Goal: Find specific page/section: Find specific page/section

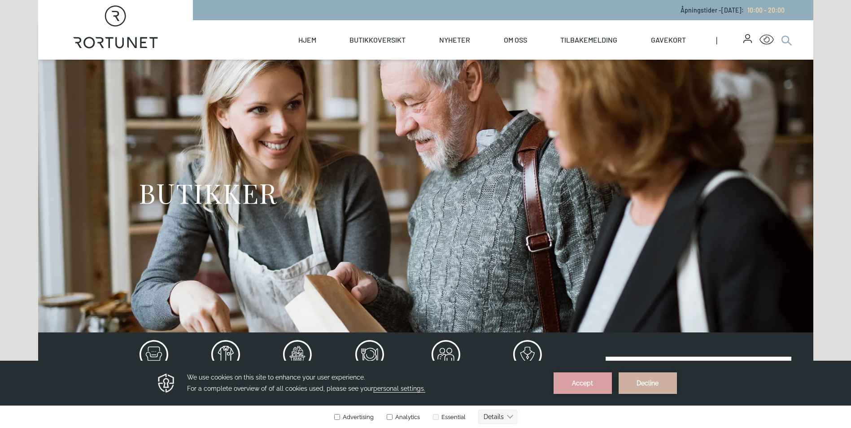
click at [789, 39] on circle at bounding box center [785, 39] width 7 height 7
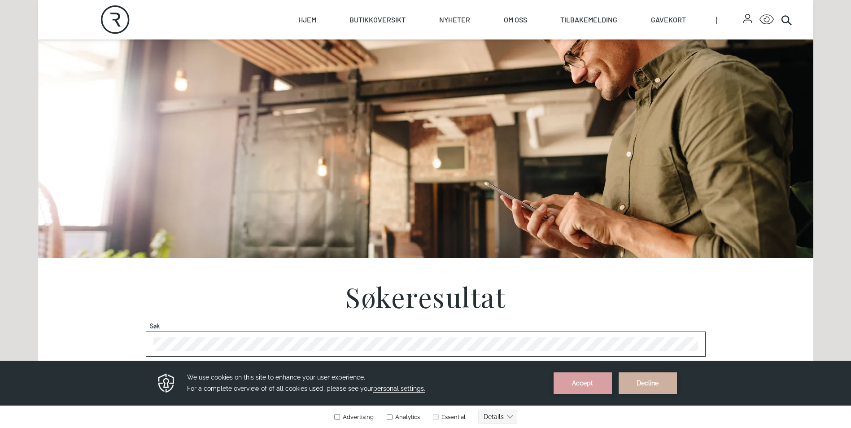
scroll to position [179, 0]
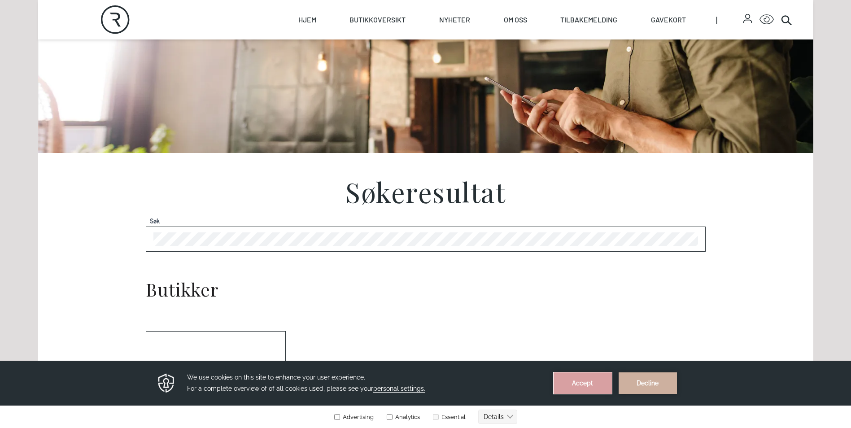
click at [599, 382] on button "Accept" at bounding box center [583, 383] width 58 height 22
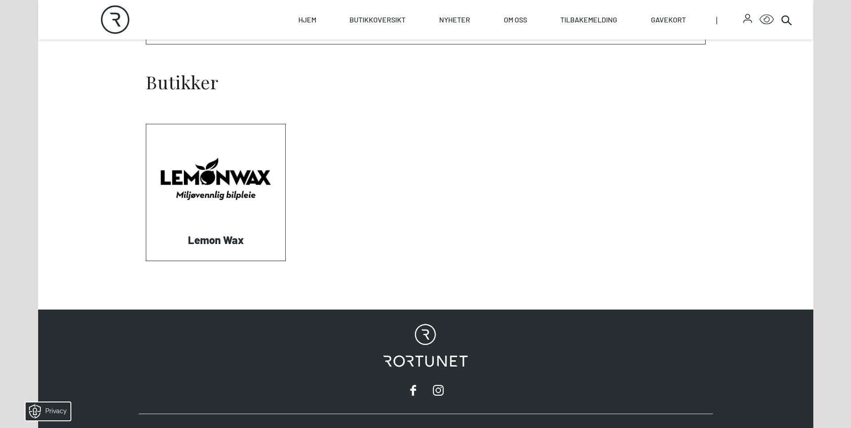
scroll to position [404, 0]
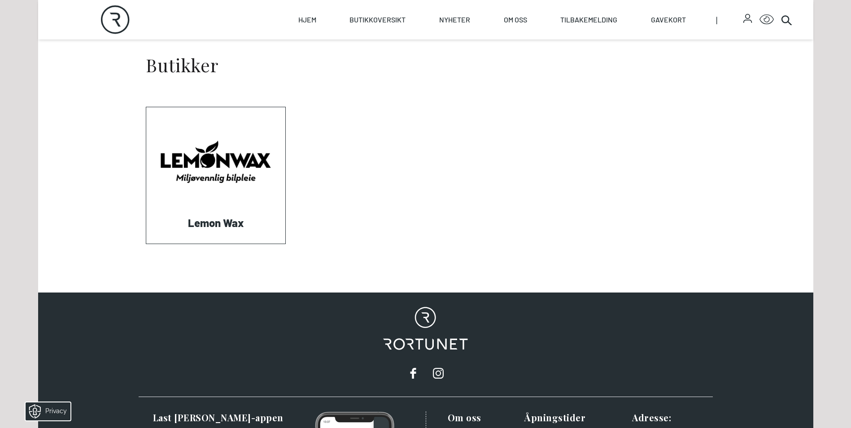
click at [146, 244] on link "Visit: Lemon Wax" at bounding box center [146, 244] width 0 height 0
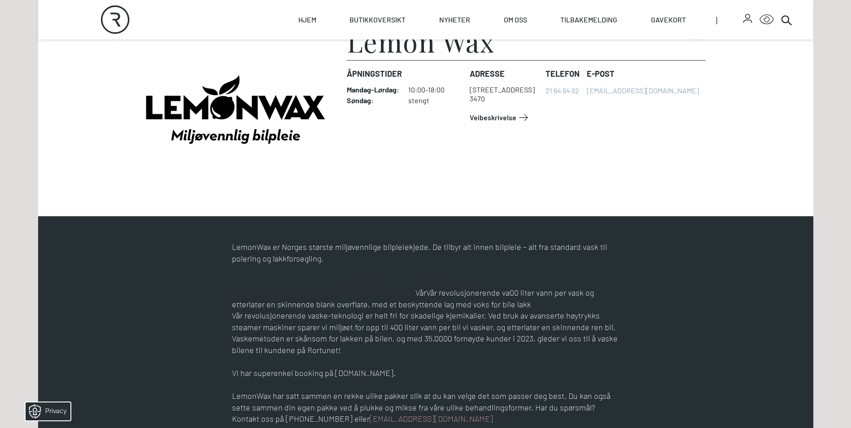
scroll to position [314, 0]
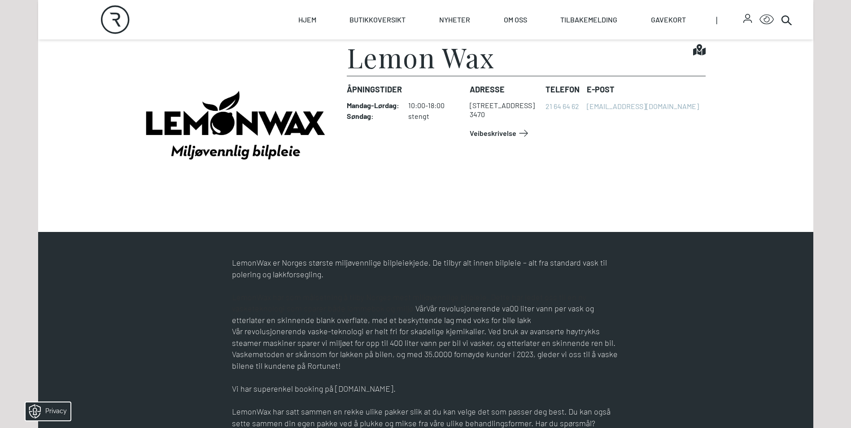
click at [498, 130] on span "Veibeskrivelse" at bounding box center [493, 133] width 47 height 11
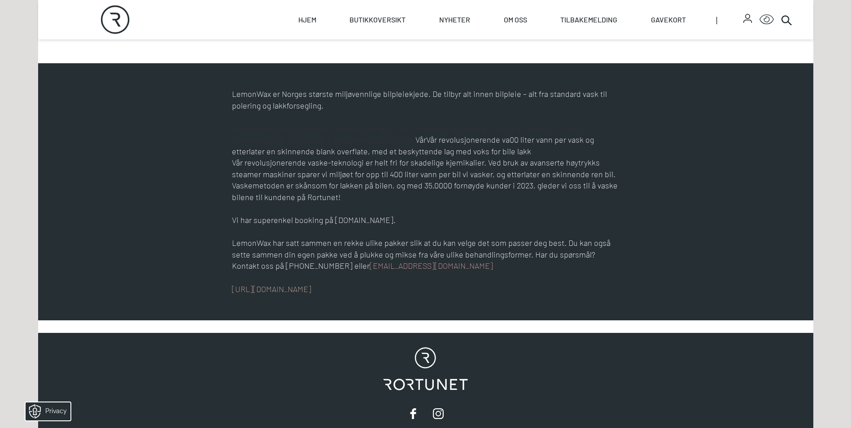
scroll to position [493, 0]
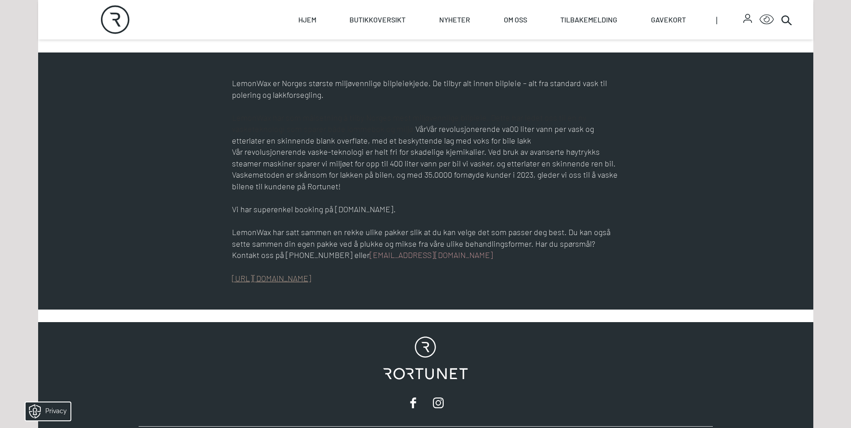
click at [287, 279] on link "[URL][DOMAIN_NAME]" at bounding box center [271, 278] width 79 height 10
